Goal: Information Seeking & Learning: Learn about a topic

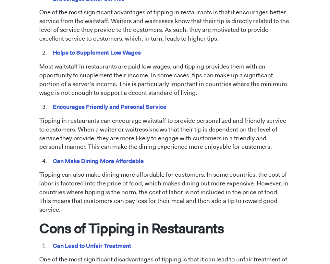
scroll to position [351, 0]
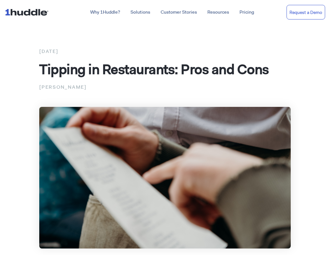
scroll to position [351, 0]
